Goal: Information Seeking & Learning: Obtain resource

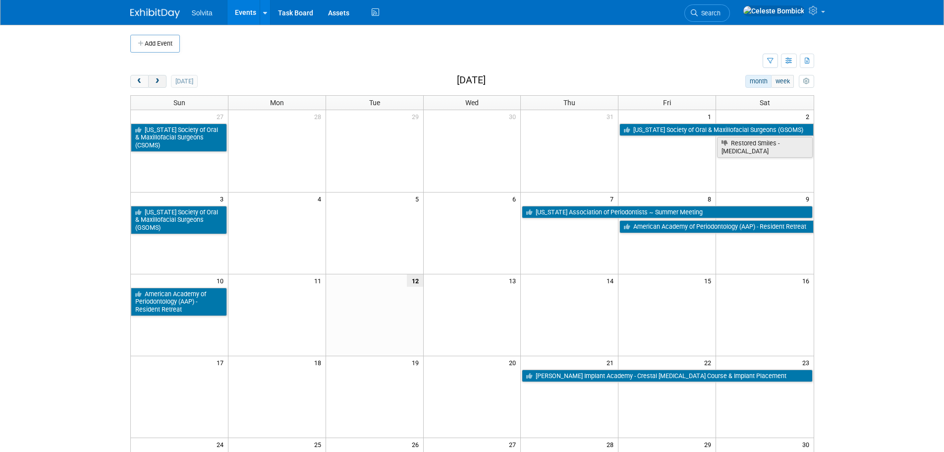
click at [160, 78] on span "next" at bounding box center [157, 81] width 7 height 6
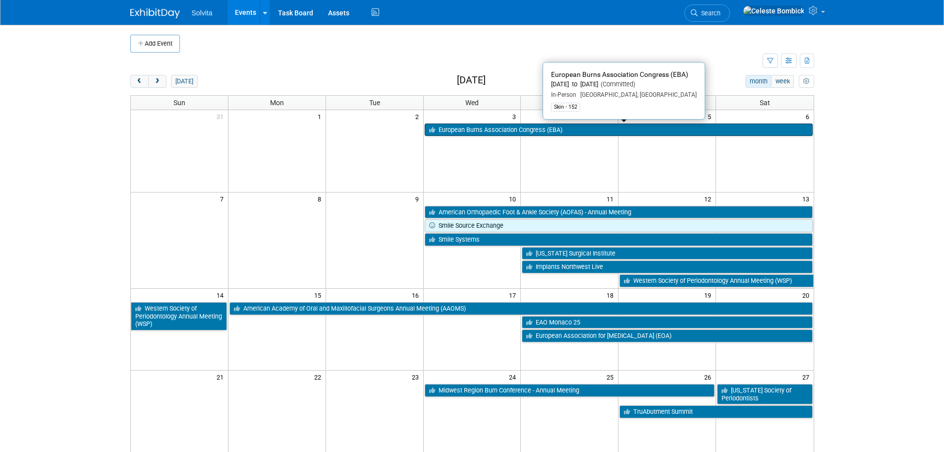
click at [483, 128] on link "European Burns Association Congress (EBA)" at bounding box center [619, 129] width 388 height 13
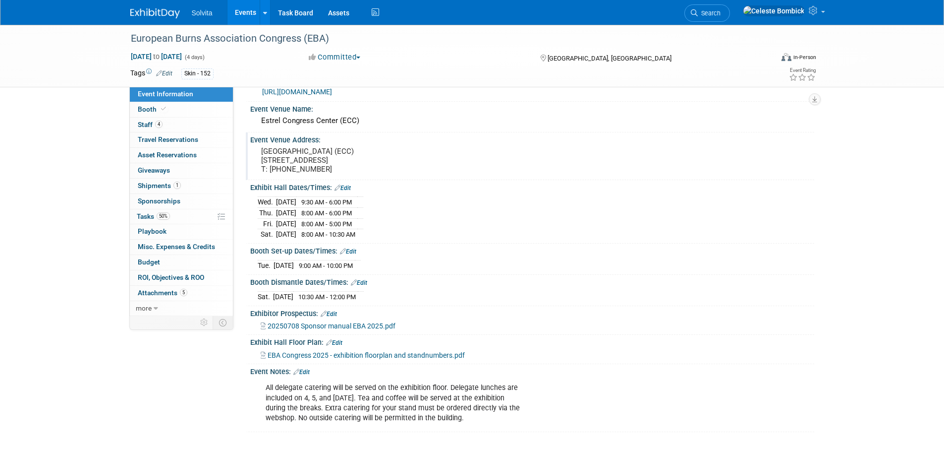
scroll to position [50, 0]
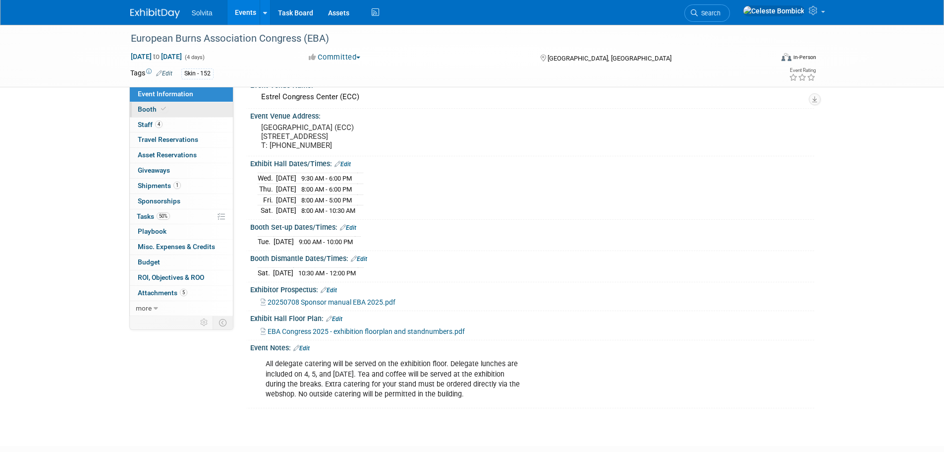
click at [169, 113] on link "Booth" at bounding box center [181, 109] width 103 height 15
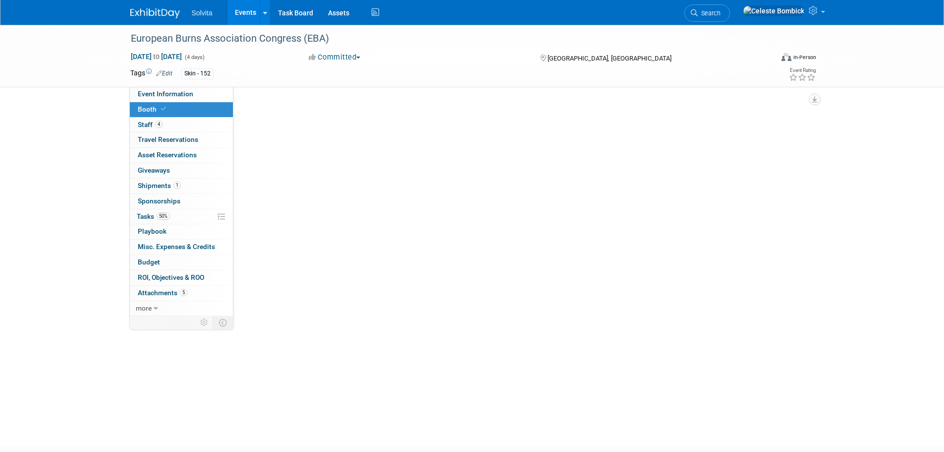
scroll to position [0, 0]
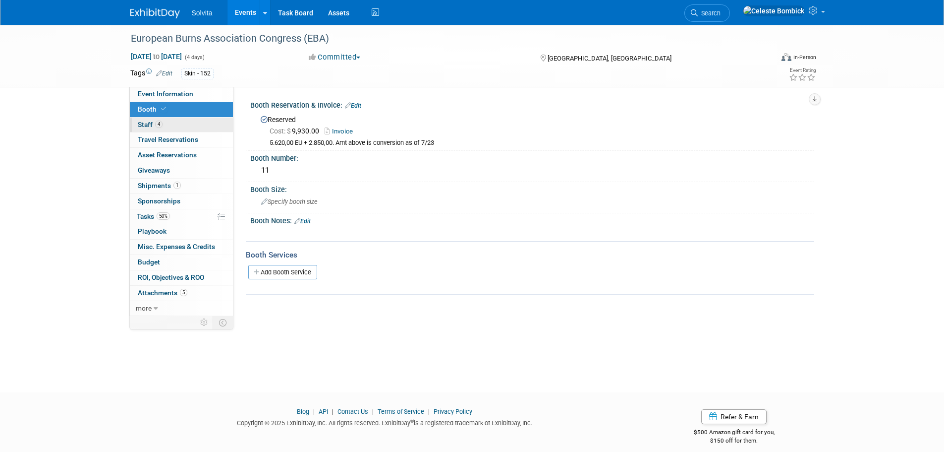
click at [174, 125] on link "4 Staff 4" at bounding box center [181, 124] width 103 height 15
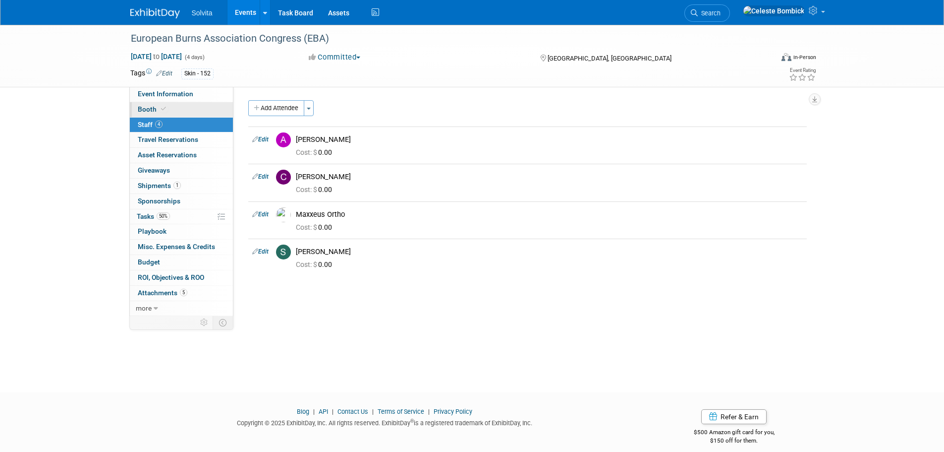
click at [180, 114] on link "Booth" at bounding box center [181, 109] width 103 height 15
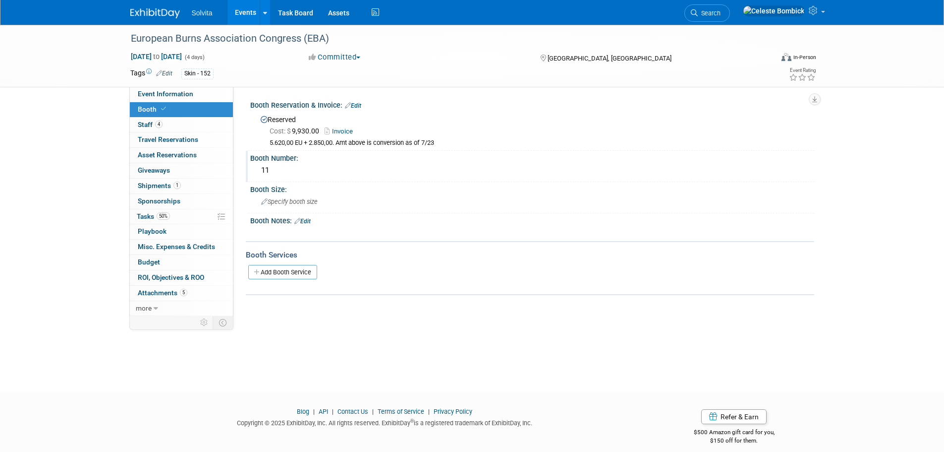
click at [263, 172] on div "11" at bounding box center [532, 170] width 549 height 15
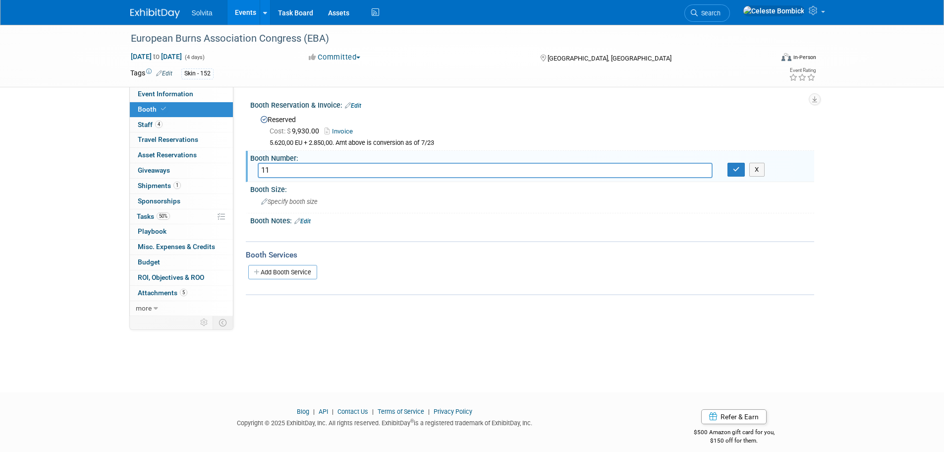
click at [263, 172] on input "11" at bounding box center [485, 170] width 455 height 15
click at [273, 351] on div "European Burns Association Congress (EBA) Sep 3, 2025 to Sep 6, 2025 (4 days) S…" at bounding box center [472, 199] width 944 height 349
click at [344, 129] on link "Invoice" at bounding box center [341, 130] width 33 height 7
click at [253, 331] on div "European Burns Association Congress (EBA) Sep 3, 2025 to Sep 6, 2025 (4 days) S…" at bounding box center [472, 199] width 944 height 349
click at [738, 171] on icon "button" at bounding box center [736, 169] width 7 height 6
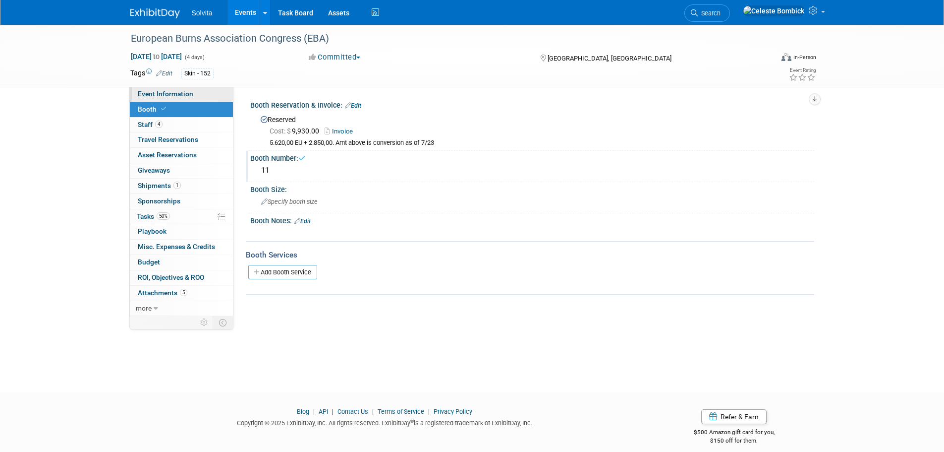
click at [165, 96] on span "Event Information" at bounding box center [166, 94] width 56 height 8
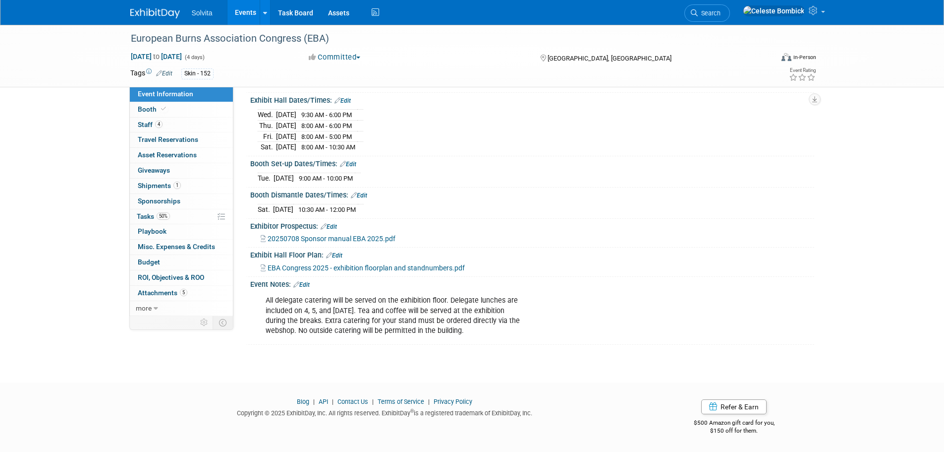
scroll to position [120, 0]
click at [317, 240] on span "20250708 Sponsor manual EBA 2025.pdf" at bounding box center [332, 238] width 128 height 8
